Goal: Go to known website: Access a specific website the user already knows

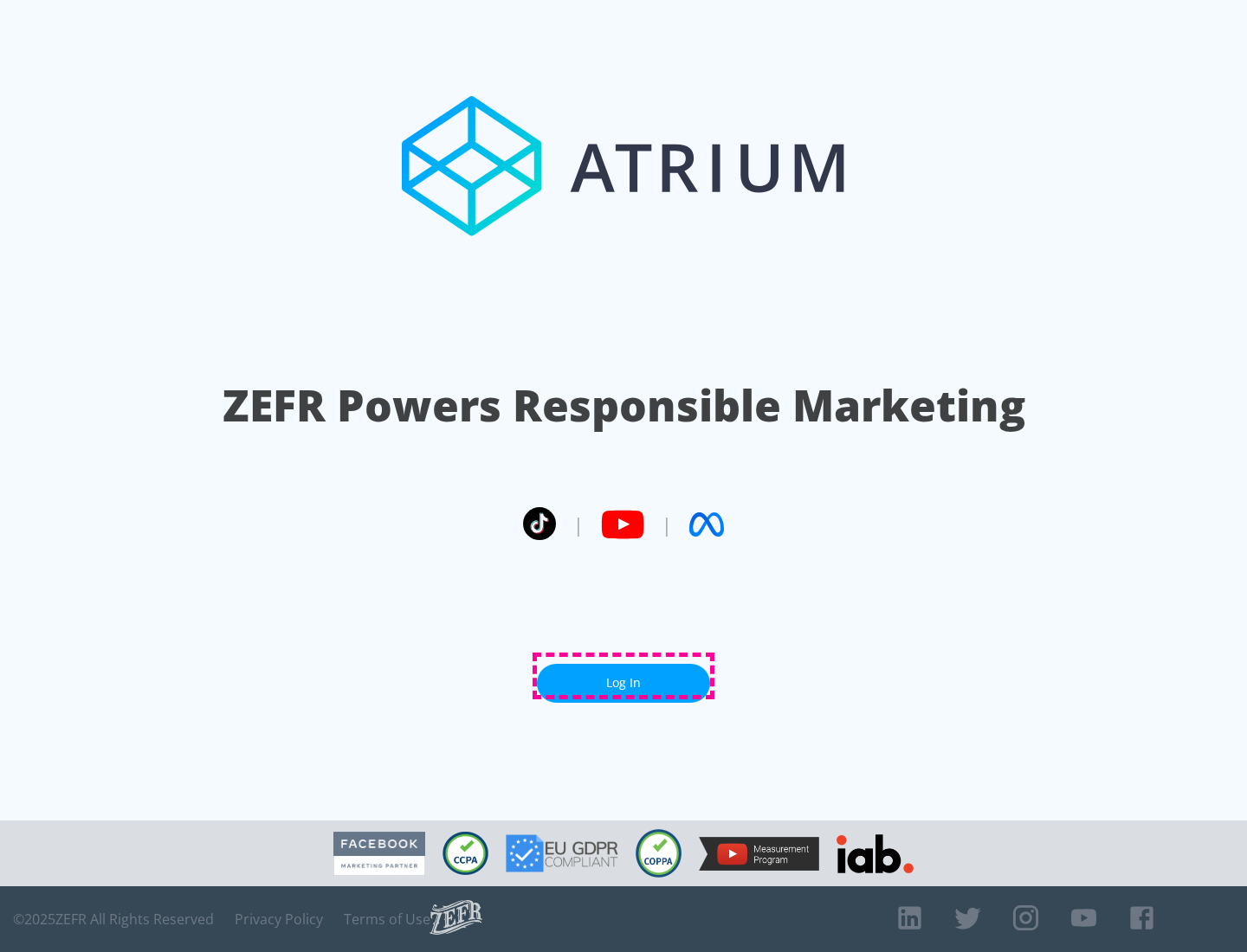
click at [624, 676] on link "Log In" at bounding box center [624, 683] width 174 height 39
